Goal: Task Accomplishment & Management: Complete application form

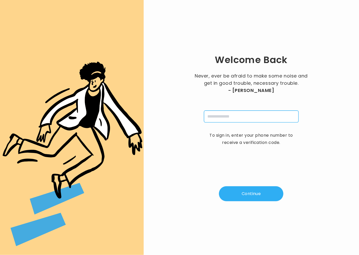
click at [244, 111] on input "tel" at bounding box center [251, 116] width 95 height 12
type input "**********"
click at [254, 193] on button "Continue" at bounding box center [251, 193] width 64 height 15
type input "*"
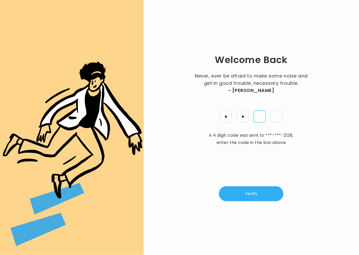
type input "*"
click at [263, 192] on button "Verify" at bounding box center [251, 193] width 64 height 15
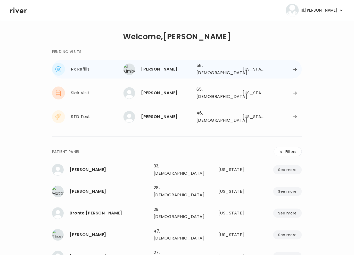
drag, startPoint x: 285, startPoint y: 78, endPoint x: 272, endPoint y: 70, distance: 15.6
click at [285, 78] on div "Rx Refills Kimberly Wright Kimberly Wright 58, Female See more 58, Female South…" at bounding box center [177, 93] width 250 height 66
click at [270, 69] on div at bounding box center [286, 69] width 33 height 4
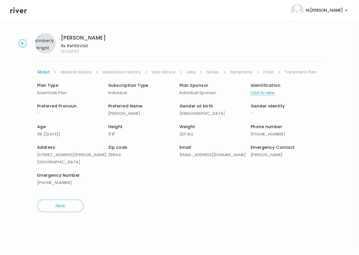
click at [239, 71] on link "Symptoms" at bounding box center [241, 71] width 22 height 7
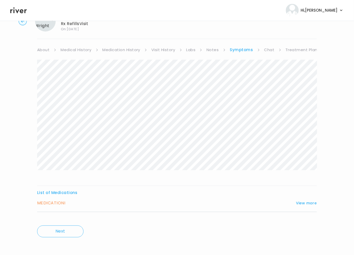
scroll to position [22, 0]
click at [312, 202] on button "View more" at bounding box center [306, 202] width 21 height 6
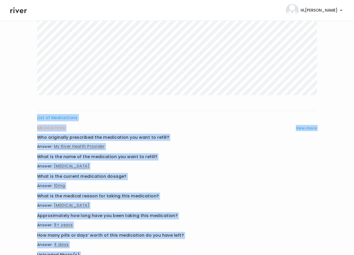
scroll to position [163, 0]
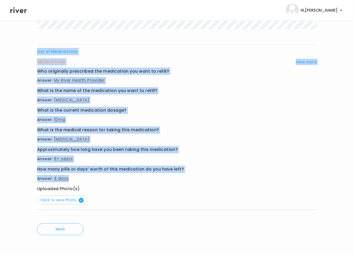
click at [121, 176] on div "List of Medications MEDICATION I View more Who originally prescribed the medica…" at bounding box center [177, 68] width 280 height 298
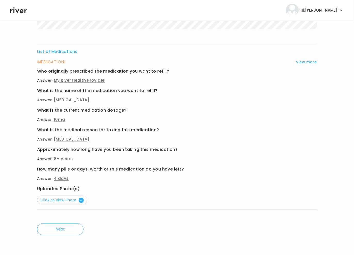
drag, startPoint x: 226, startPoint y: 149, endPoint x: 216, endPoint y: 151, distance: 9.6
click at [226, 149] on h3 "Approximately how long have you been taking this medication?" at bounding box center [177, 149] width 280 height 7
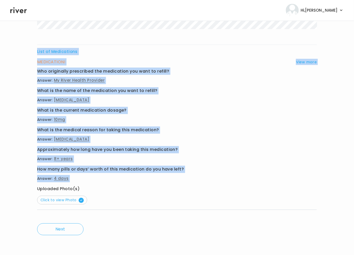
click at [141, 183] on div "List of Medications MEDICATION I View more Who originally prescribed the medica…" at bounding box center [177, 68] width 280 height 298
click at [62, 199] on span "Click to view Photo" at bounding box center [61, 199] width 43 height 5
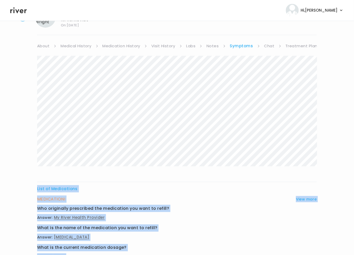
scroll to position [0, 0]
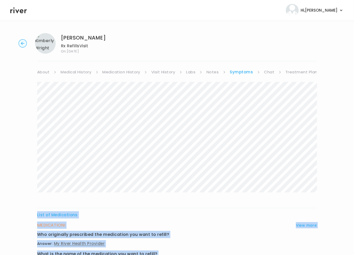
click at [295, 72] on link "Treatment Plan" at bounding box center [302, 71] width 32 height 7
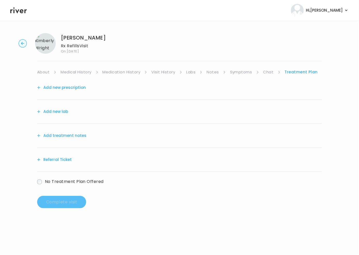
click at [70, 137] on button "Add treatment notes" at bounding box center [61, 135] width 49 height 7
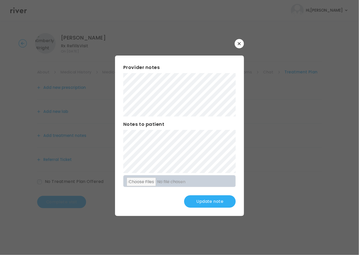
click at [209, 198] on button "Update note" at bounding box center [210, 201] width 52 height 12
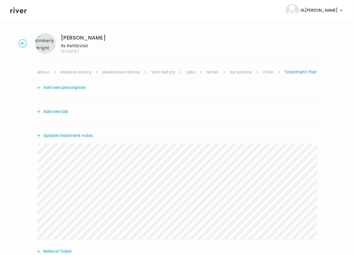
click at [67, 87] on button "Add new prescription" at bounding box center [61, 87] width 49 height 7
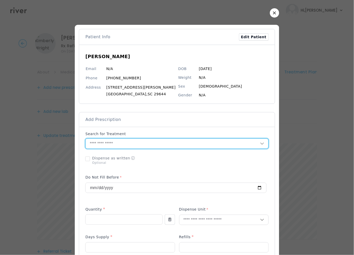
click at [116, 143] on input "text" at bounding box center [173, 144] width 174 height 10
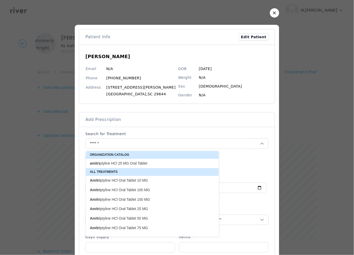
click at [135, 179] on p "Amitri ptyline HCl Oral Tablet 10 MG" at bounding box center [149, 180] width 119 height 5
type input "**********"
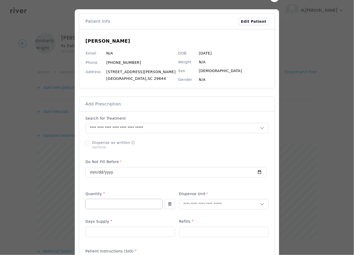
scroll to position [24, 0]
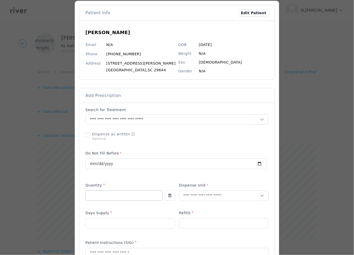
click at [113, 198] on input "number" at bounding box center [124, 195] width 77 height 10
type input "**"
click at [199, 196] on input "text" at bounding box center [220, 196] width 81 height 10
type input "**"
click at [202, 208] on p "Tablet" at bounding box center [214, 207] width 68 height 7
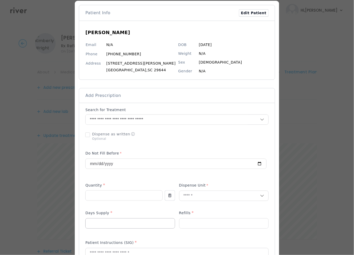
click at [118, 224] on input "number" at bounding box center [130, 223] width 89 height 10
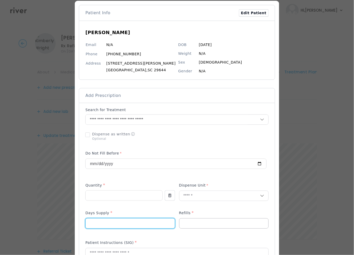
type input "**"
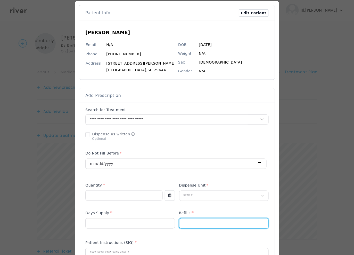
click at [188, 224] on input "number" at bounding box center [224, 223] width 89 height 10
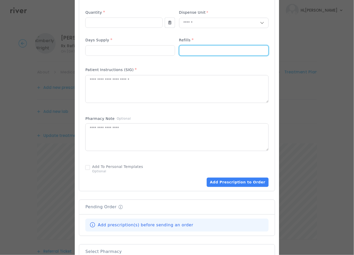
scroll to position [238, 0]
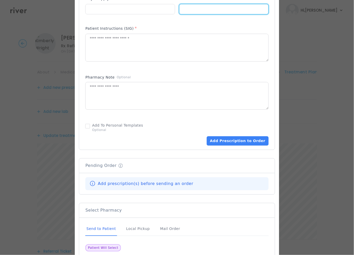
type input "*"
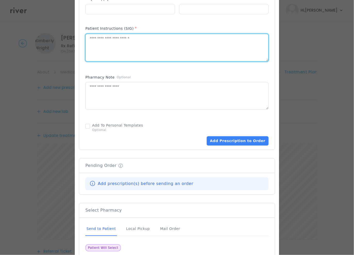
click at [131, 39] on textarea at bounding box center [177, 47] width 183 height 27
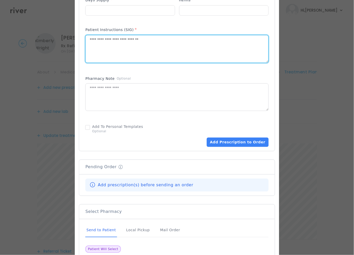
click at [95, 41] on textarea "**********" at bounding box center [177, 48] width 183 height 27
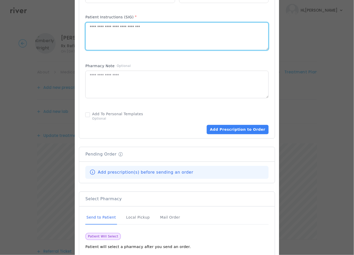
scroll to position [250, 0]
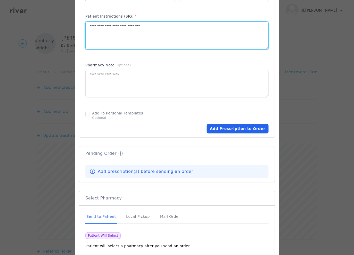
type textarea "**********"
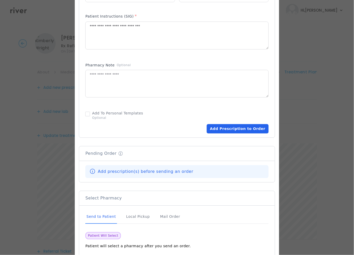
click at [222, 127] on button "Add Prescription to Order" at bounding box center [238, 128] width 62 height 9
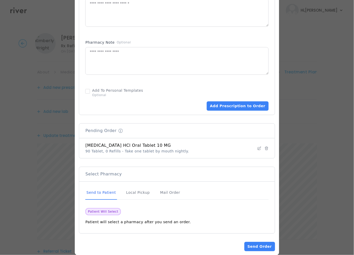
scroll to position [282, 0]
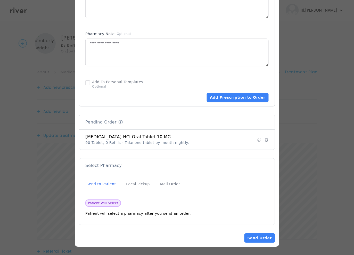
drag, startPoint x: 168, startPoint y: 183, endPoint x: 192, endPoint y: 197, distance: 27.5
click at [168, 183] on div "Mail Order" at bounding box center [170, 184] width 22 height 14
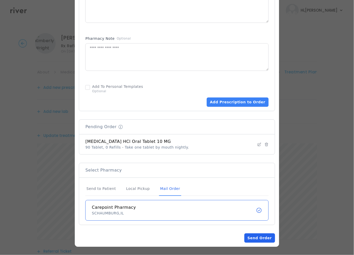
click at [254, 241] on button "Send Order" at bounding box center [260, 237] width 30 height 9
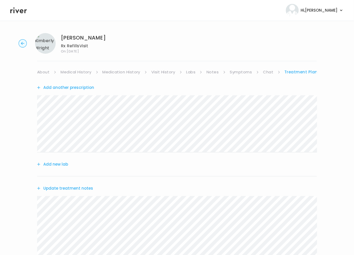
click at [40, 71] on link "About" at bounding box center [43, 71] width 12 height 7
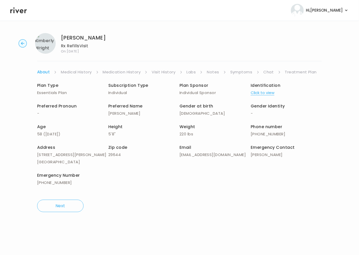
click at [298, 70] on link "Treatment Plan" at bounding box center [301, 71] width 32 height 7
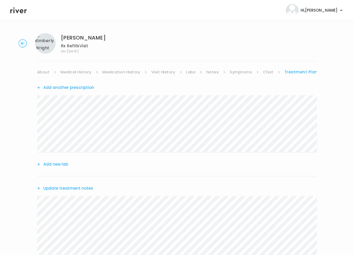
click at [64, 189] on button "Update treatment notes" at bounding box center [65, 187] width 56 height 7
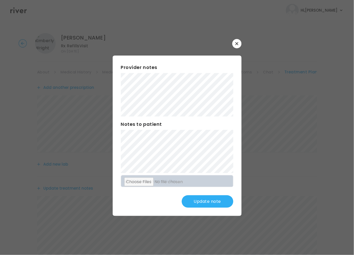
click at [202, 198] on button "Update note" at bounding box center [208, 201] width 52 height 12
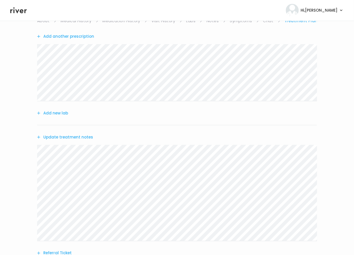
scroll to position [110, 0]
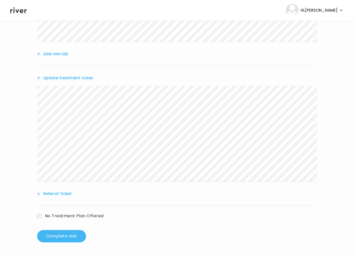
click at [70, 233] on button "Complete visit" at bounding box center [61, 236] width 49 height 12
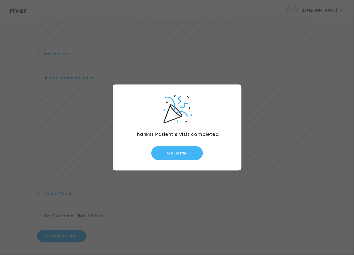
drag, startPoint x: 179, startPoint y: 156, endPoint x: 185, endPoint y: 155, distance: 6.8
click at [180, 156] on button "Go Home" at bounding box center [177, 153] width 52 height 14
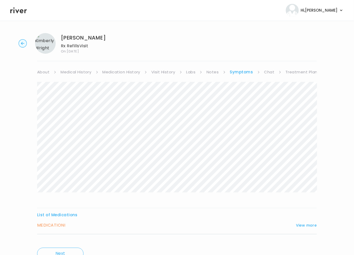
click at [27, 10] on header "Hi, Brittney Profile Logout" at bounding box center [177, 10] width 354 height 21
click at [12, 11] on icon at bounding box center [18, 10] width 17 height 8
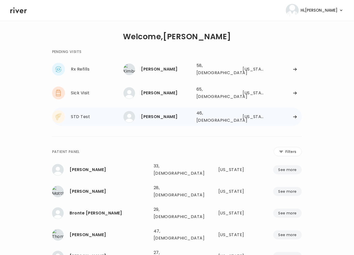
click at [108, 113] on div "STD Test" at bounding box center [97, 116] width 52 height 7
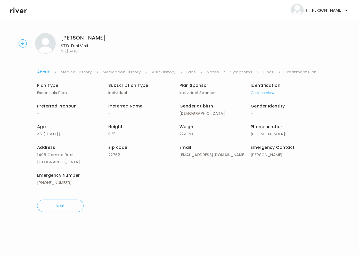
click at [266, 72] on link "Chat" at bounding box center [269, 71] width 10 height 7
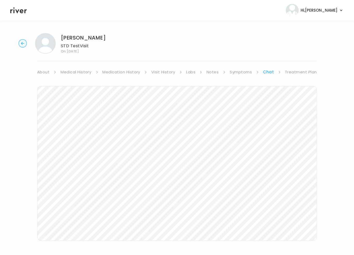
drag, startPoint x: 299, startPoint y: 70, endPoint x: 297, endPoint y: 71, distance: 2.9
click at [299, 70] on link "Treatment Plan" at bounding box center [301, 71] width 32 height 7
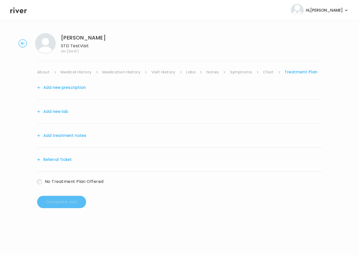
click at [242, 72] on link "Symptoms" at bounding box center [241, 71] width 22 height 7
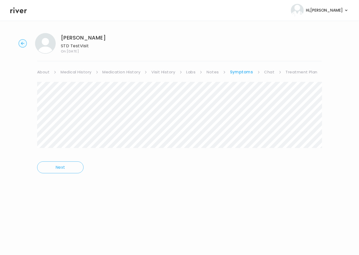
click at [299, 72] on link "Treatment Plan" at bounding box center [302, 71] width 32 height 7
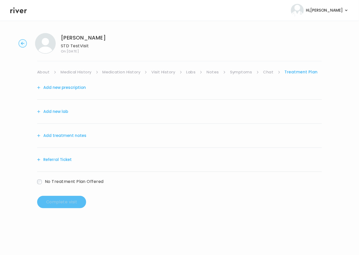
click at [55, 140] on div "Add treatment notes" at bounding box center [179, 136] width 285 height 24
click at [58, 136] on button "Add treatment notes" at bounding box center [61, 135] width 49 height 7
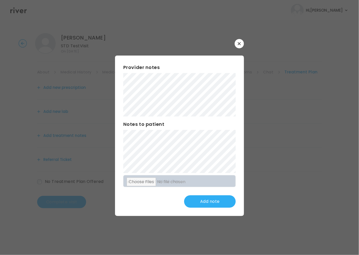
click at [120, 65] on div "Provider notes Notes to patient Click here to attach files Add note" at bounding box center [179, 135] width 129 height 160
click at [204, 201] on button "Update note" at bounding box center [210, 201] width 52 height 12
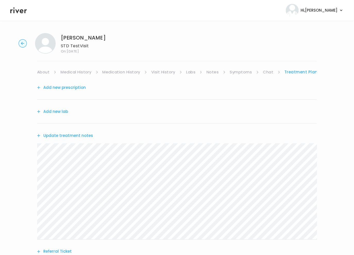
click at [269, 71] on link "Chat" at bounding box center [268, 71] width 10 height 7
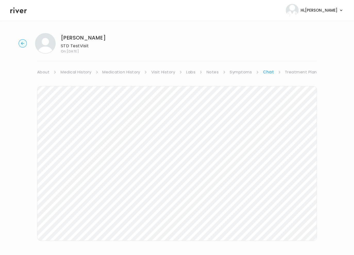
click at [291, 73] on link "Treatment Plan" at bounding box center [301, 71] width 32 height 7
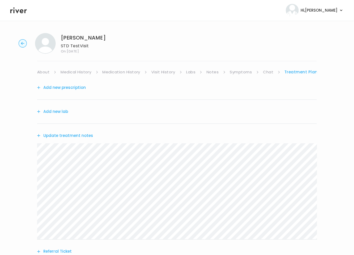
click at [265, 73] on link "Chat" at bounding box center [268, 71] width 10 height 7
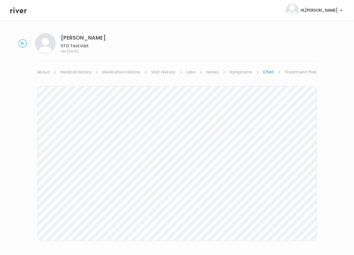
click at [24, 13] on icon at bounding box center [18, 10] width 17 height 8
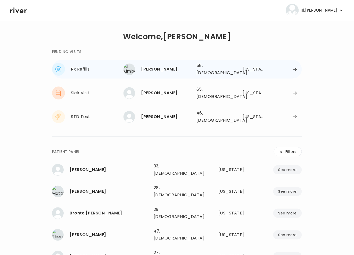
click at [168, 68] on div "Kimberly Wright" at bounding box center [166, 69] width 51 height 7
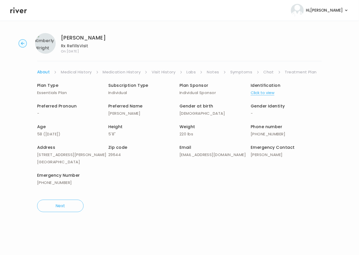
click at [235, 71] on link "Symptoms" at bounding box center [241, 71] width 22 height 7
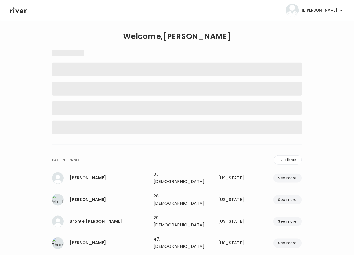
scroll to position [1, 0]
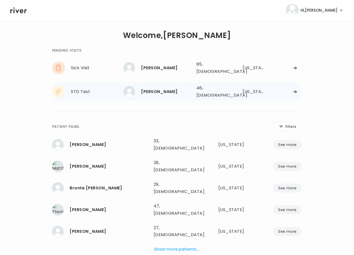
click at [147, 88] on div "Joshua Suttle" at bounding box center [166, 91] width 51 height 7
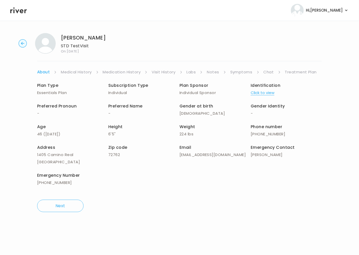
click at [238, 71] on link "Symptoms" at bounding box center [241, 71] width 22 height 7
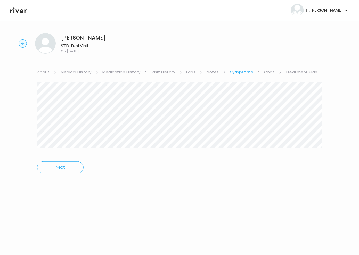
click at [47, 72] on link "About" at bounding box center [43, 71] width 12 height 7
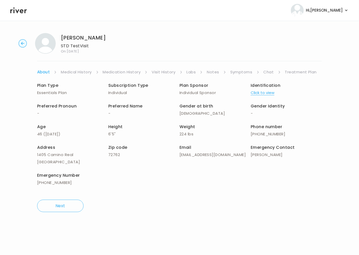
click at [267, 72] on link "Chat" at bounding box center [269, 71] width 10 height 7
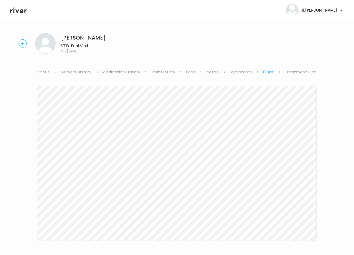
click at [267, 72] on link "Chat" at bounding box center [268, 71] width 11 height 7
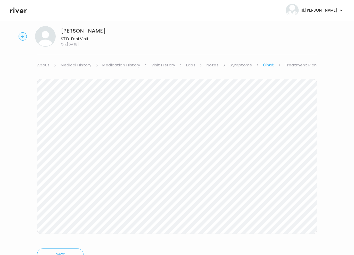
scroll to position [27, 0]
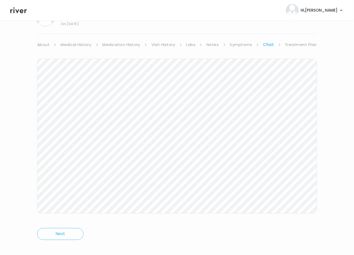
click at [236, 64] on div "About Medical History Medication History Visit History Labs Notes Symptoms Chat…" at bounding box center [177, 144] width 280 height 206
click at [242, 47] on link "Symptoms" at bounding box center [241, 44] width 22 height 7
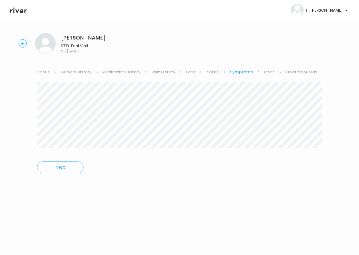
click at [297, 73] on link "Treatment Plan" at bounding box center [302, 71] width 32 height 7
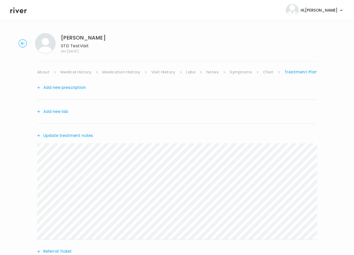
click at [264, 70] on link "Chat" at bounding box center [268, 71] width 10 height 7
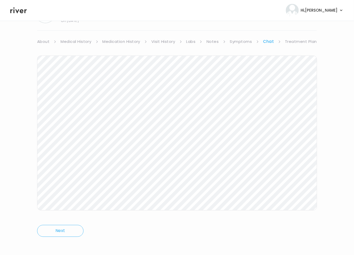
scroll to position [32, 0]
click at [236, 41] on link "Symptoms" at bounding box center [241, 40] width 22 height 7
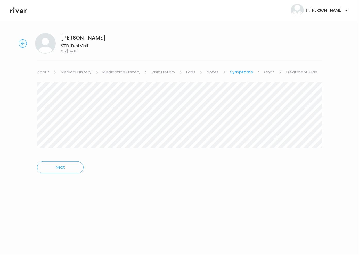
click at [298, 72] on link "Treatment Plan" at bounding box center [302, 71] width 32 height 7
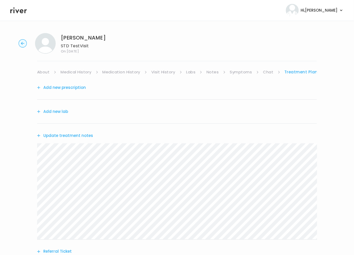
click at [67, 135] on button "Update treatment notes" at bounding box center [65, 135] width 56 height 7
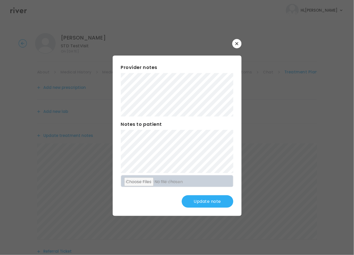
click at [207, 207] on div "Provider notes Notes to patient Click here to attach files Update note" at bounding box center [177, 135] width 129 height 160
click at [94, 60] on div "​ Provider notes Notes to patient Click here to attach files Update note" at bounding box center [177, 127] width 354 height 255
drag, startPoint x: 214, startPoint y: 206, endPoint x: 218, endPoint y: 204, distance: 4.2
click at [215, 206] on button "Update note" at bounding box center [208, 201] width 52 height 12
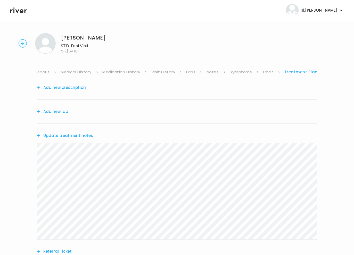
click at [58, 112] on button "Add new lab" at bounding box center [52, 111] width 31 height 7
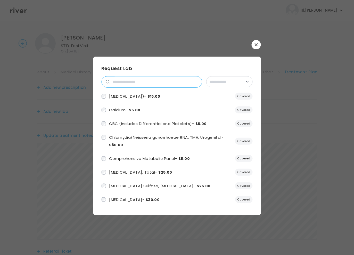
click at [143, 79] on input "search" at bounding box center [156, 81] width 92 height 11
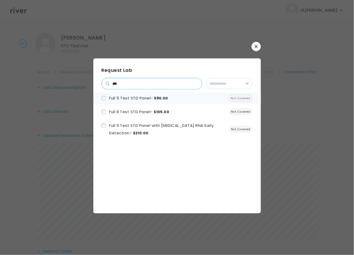
type input "***"
click at [135, 101] on label "Full 5 Test STD Panel - $90.00" at bounding box center [135, 97] width 67 height 7
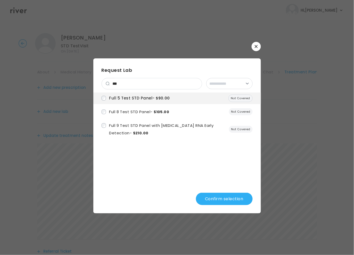
click at [233, 200] on button "Confirm selection" at bounding box center [224, 198] width 57 height 12
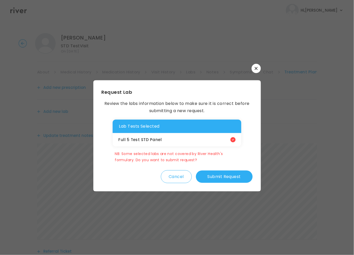
click at [148, 159] on div "NB: Some selected labs are not covered by River Health's formulary. Do you want…" at bounding box center [177, 156] width 128 height 12
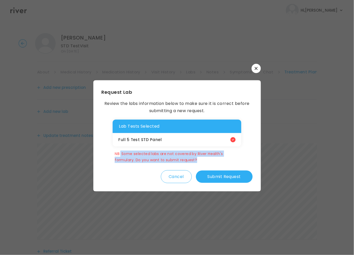
drag, startPoint x: 121, startPoint y: 152, endPoint x: 198, endPoint y: 159, distance: 76.6
click at [198, 159] on div "NB: Some selected labs are not covered by River Health's formulary. Do you want…" at bounding box center [177, 156] width 128 height 12
copy div "Some selected labs are not covered by River Health's formulary. Do you want to …"
click at [224, 182] on button "Submit Request" at bounding box center [224, 176] width 57 height 12
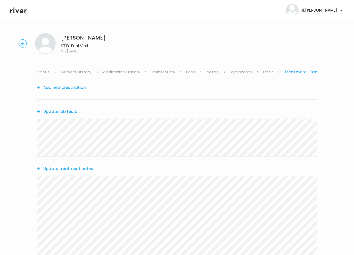
click at [269, 73] on link "Chat" at bounding box center [268, 71] width 10 height 7
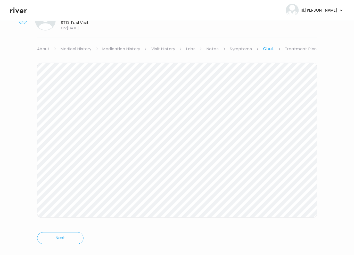
scroll to position [32, 0]
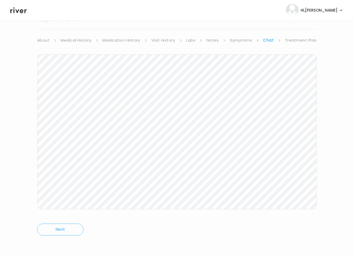
click at [299, 41] on link "Treatment Plan" at bounding box center [301, 40] width 32 height 7
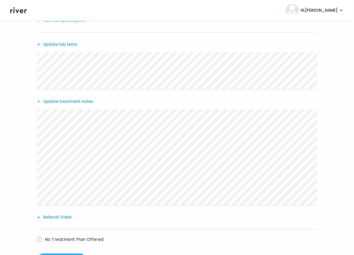
scroll to position [91, 0]
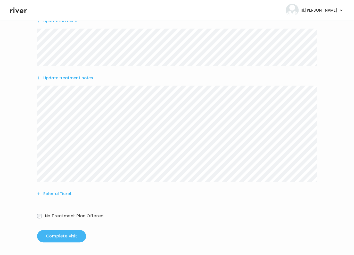
click at [72, 236] on button "Complete visit" at bounding box center [61, 236] width 49 height 12
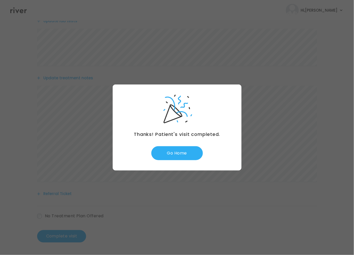
click at [174, 160] on div "Thanks! Patient's visit completed. Go Home" at bounding box center [177, 127] width 129 height 86
click at [175, 152] on button "Go Home" at bounding box center [177, 153] width 52 height 14
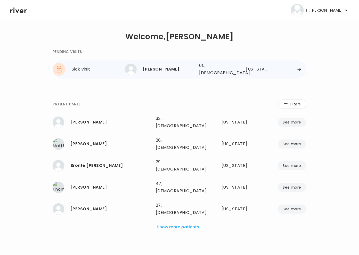
click at [299, 68] on icon at bounding box center [299, 69] width 3 height 3
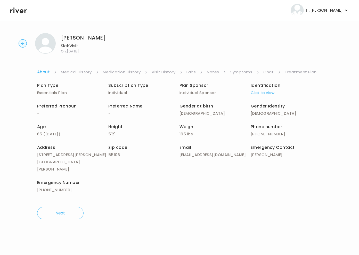
click at [238, 75] on link "Symptoms" at bounding box center [241, 71] width 22 height 7
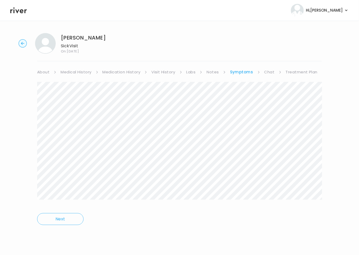
click at [45, 69] on link "About" at bounding box center [43, 71] width 12 height 7
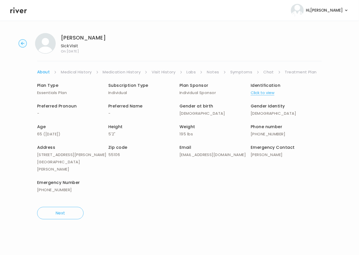
click at [294, 72] on link "Treatment Plan" at bounding box center [301, 71] width 32 height 7
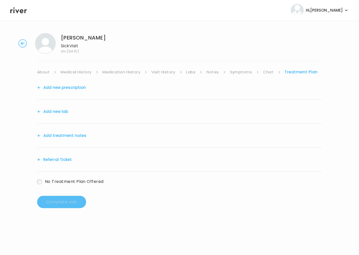
click at [70, 136] on button "Add treatment notes" at bounding box center [61, 135] width 49 height 7
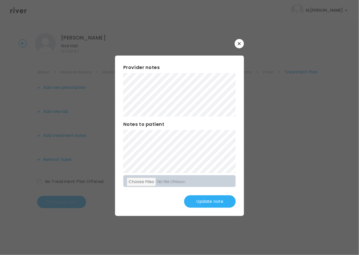
click at [119, 129] on div "Provider notes Notes to patient Click here to attach files Update note" at bounding box center [179, 135] width 129 height 160
click at [198, 204] on button "Update note" at bounding box center [210, 201] width 52 height 12
click at [214, 200] on button "Update note" at bounding box center [210, 201] width 52 height 12
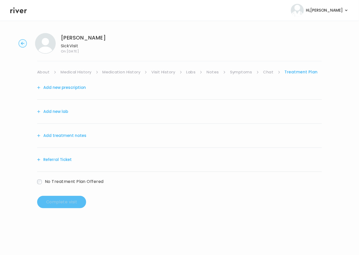
click at [69, 137] on button "Add treatment notes" at bounding box center [61, 135] width 49 height 7
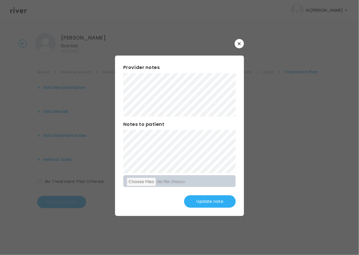
click at [211, 198] on button "Update note" at bounding box center [210, 201] width 52 height 12
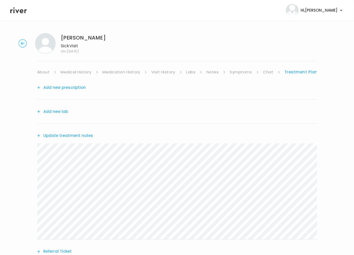
click at [64, 90] on button "Add new prescription" at bounding box center [61, 87] width 49 height 7
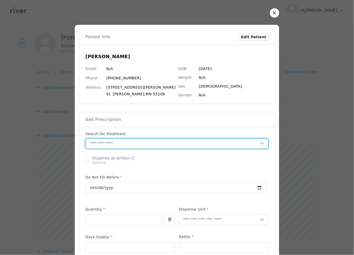
click at [127, 146] on input "text" at bounding box center [173, 144] width 174 height 10
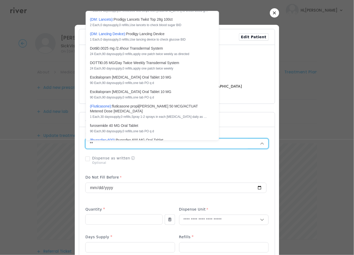
scroll to position [1, 0]
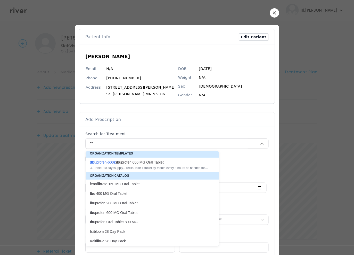
click at [126, 165] on div "( Ib uprofen-600 ): ib uprofen 600 MG Oral Tablet 30 Tablet , 10 days supply, 0…" at bounding box center [149, 164] width 119 height 10
type input "**********"
type input "**"
type input "*"
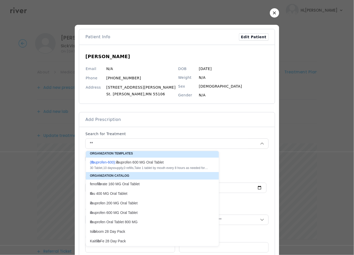
type textarea "**********"
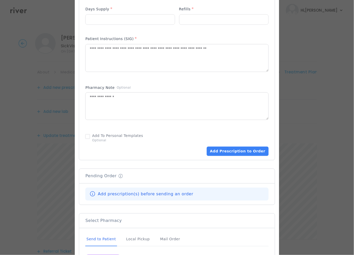
scroll to position [265, 0]
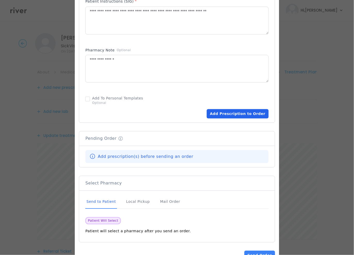
click at [246, 112] on button "Add Prescription to Order" at bounding box center [238, 113] width 62 height 9
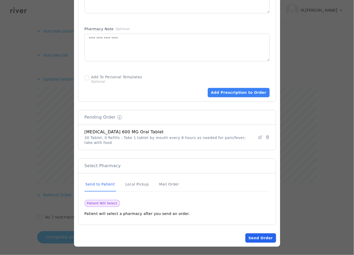
scroll to position [58, 0]
click at [260, 236] on button "Send Order" at bounding box center [261, 237] width 30 height 9
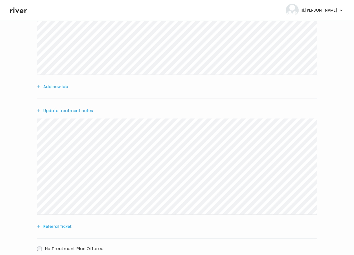
scroll to position [110, 0]
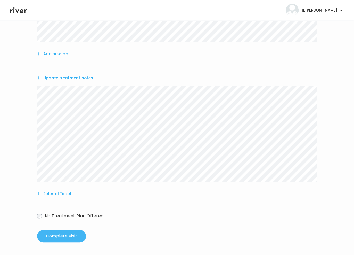
click at [58, 231] on button "Complete visit" at bounding box center [61, 236] width 49 height 12
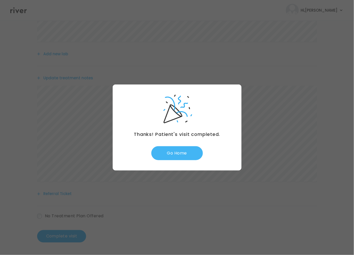
click at [173, 154] on button "Go Home" at bounding box center [177, 153] width 52 height 14
